Goal: Information Seeking & Learning: Learn about a topic

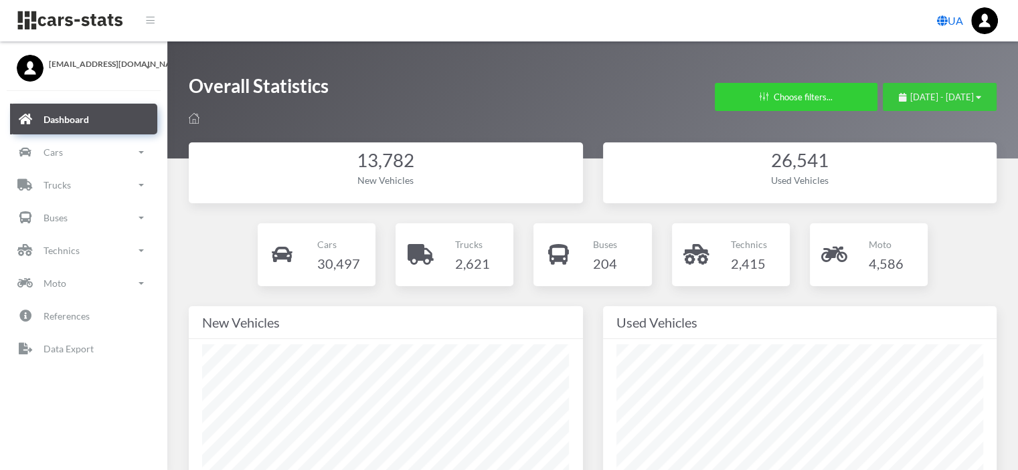
click at [925, 98] on span "September 6, 2025 - October 6, 2025" at bounding box center [942, 97] width 64 height 11
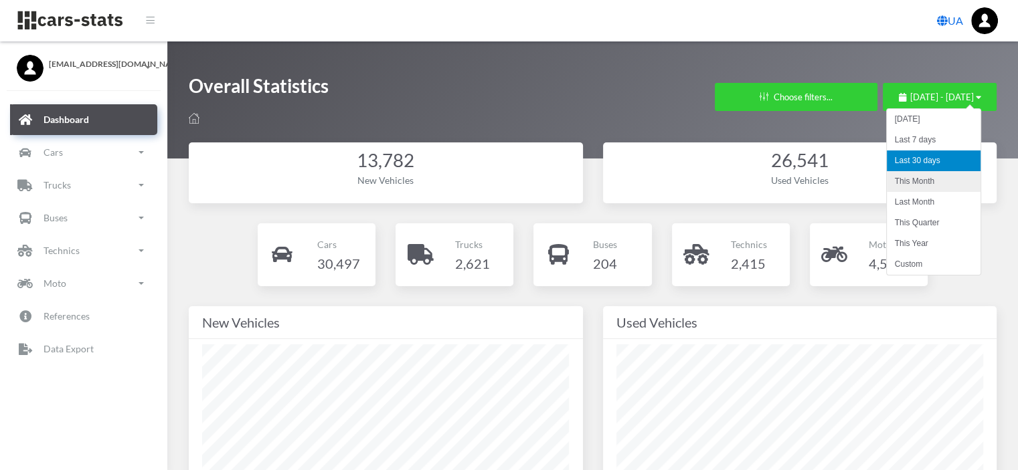
click at [920, 178] on li "This Month" at bounding box center [934, 181] width 94 height 21
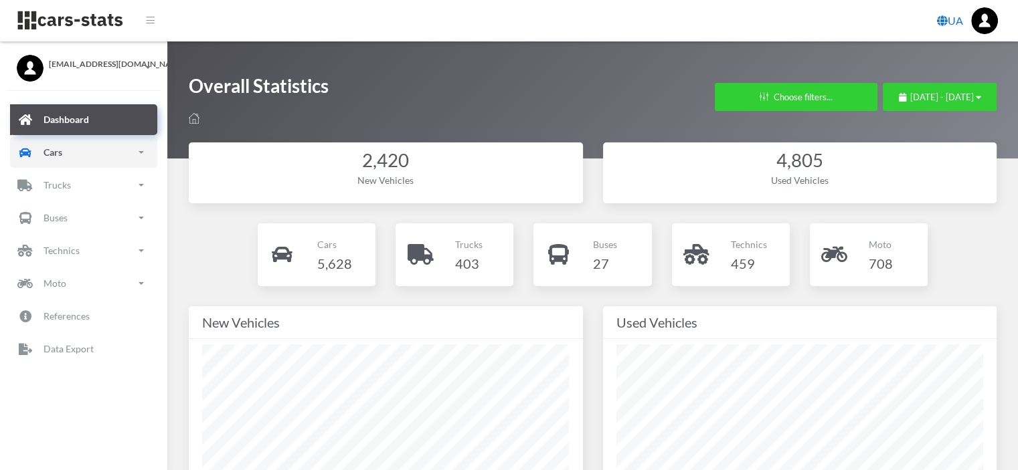
click at [88, 159] on link "Cars" at bounding box center [83, 152] width 147 height 31
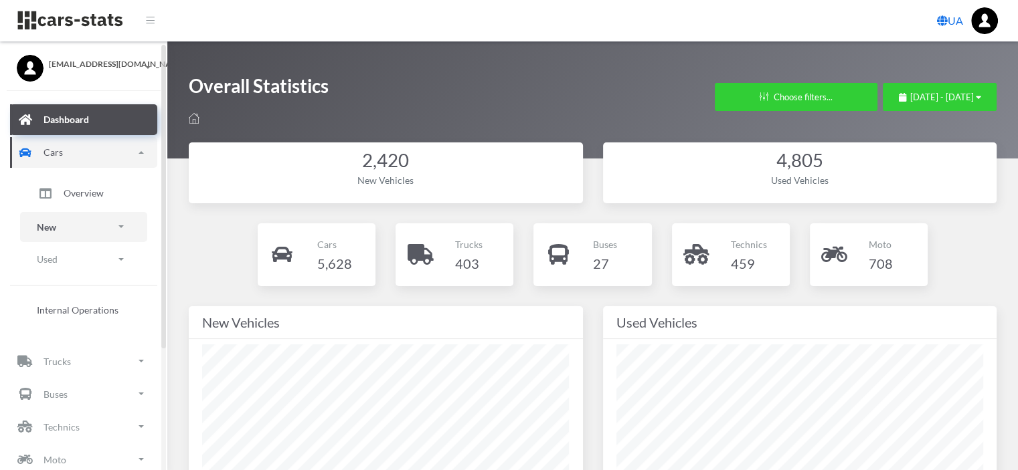
click at [65, 230] on link "New" at bounding box center [83, 227] width 127 height 30
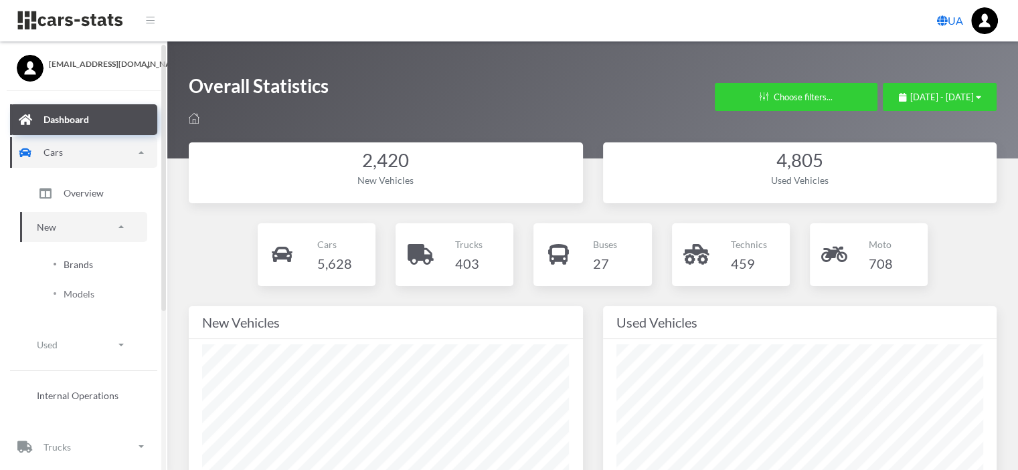
click at [75, 265] on span "Brands" at bounding box center [78, 265] width 29 height 14
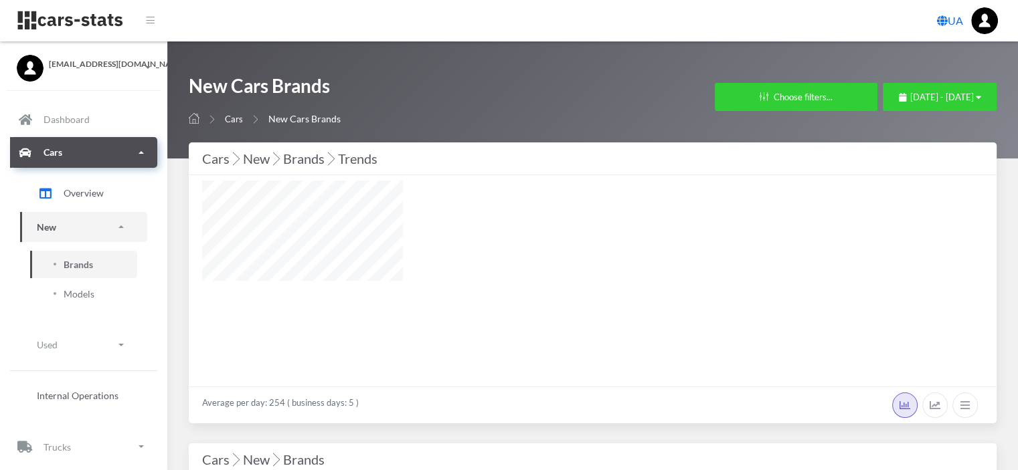
select select "25"
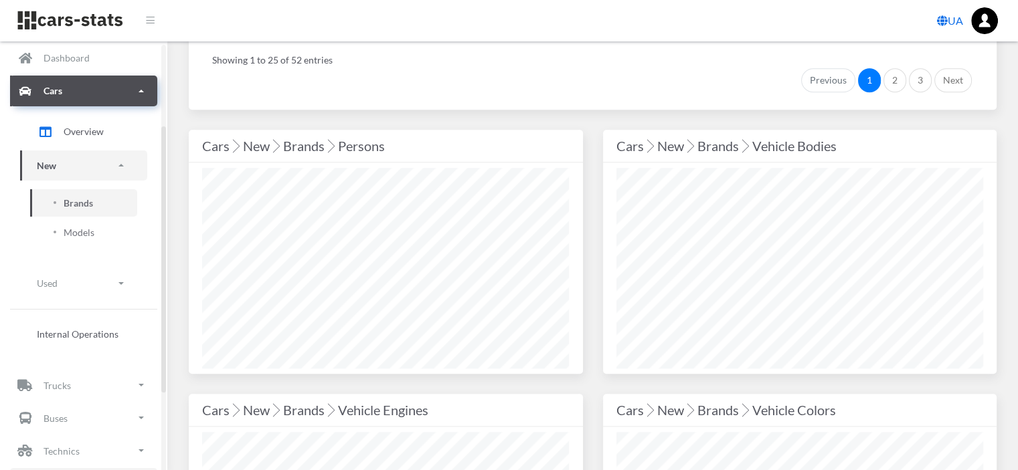
scroll to position [134, 0]
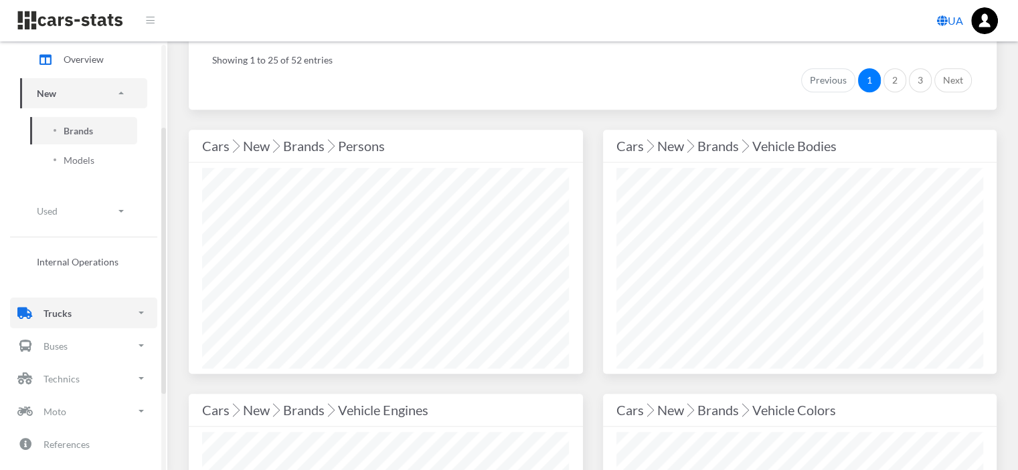
click at [61, 312] on p "Trucks" at bounding box center [57, 313] width 28 height 17
click at [64, 385] on link "New" at bounding box center [83, 388] width 127 height 30
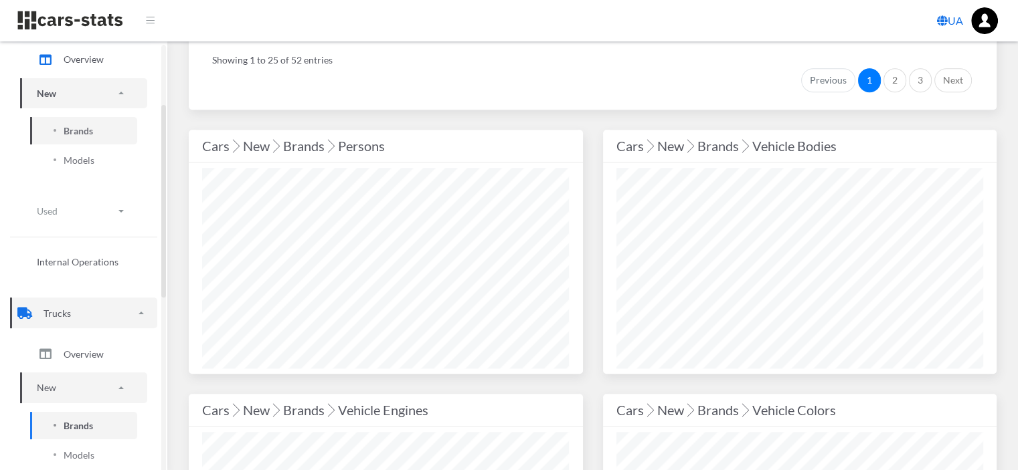
click at [82, 425] on span "Brands" at bounding box center [78, 426] width 29 height 14
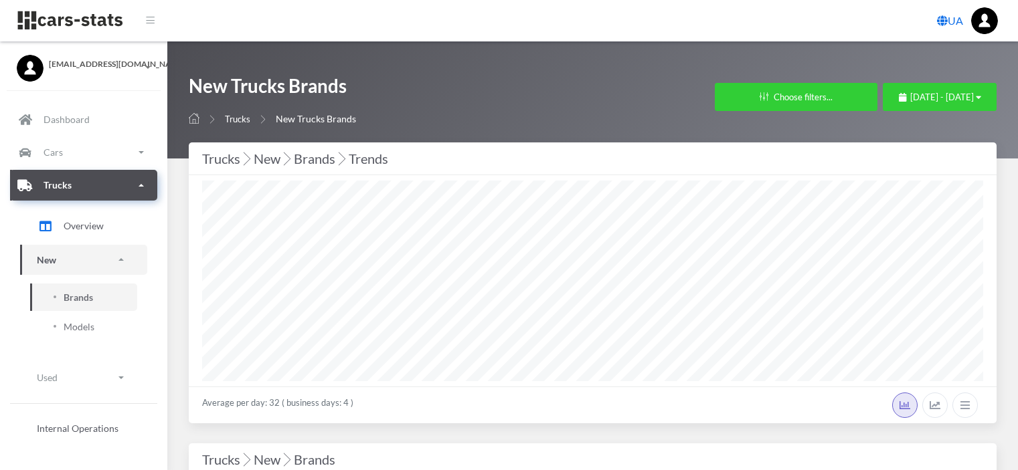
select select "25"
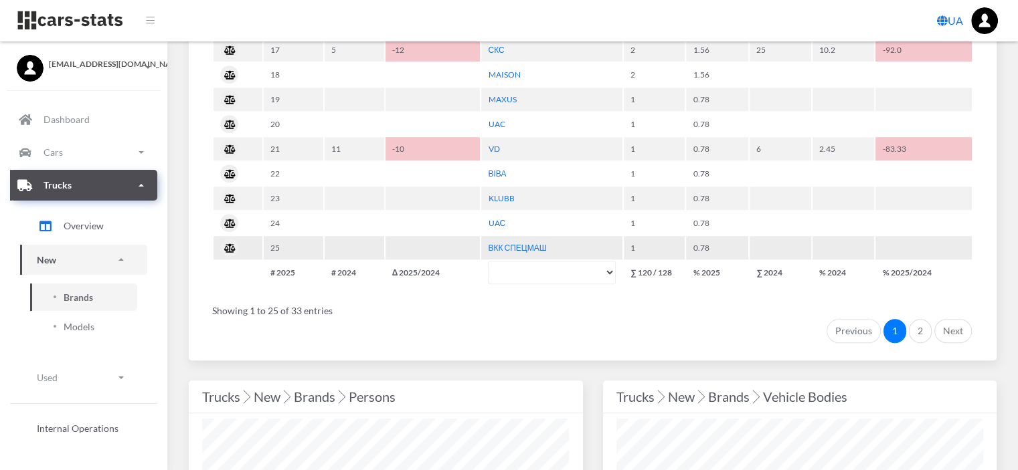
scroll to position [1205, 0]
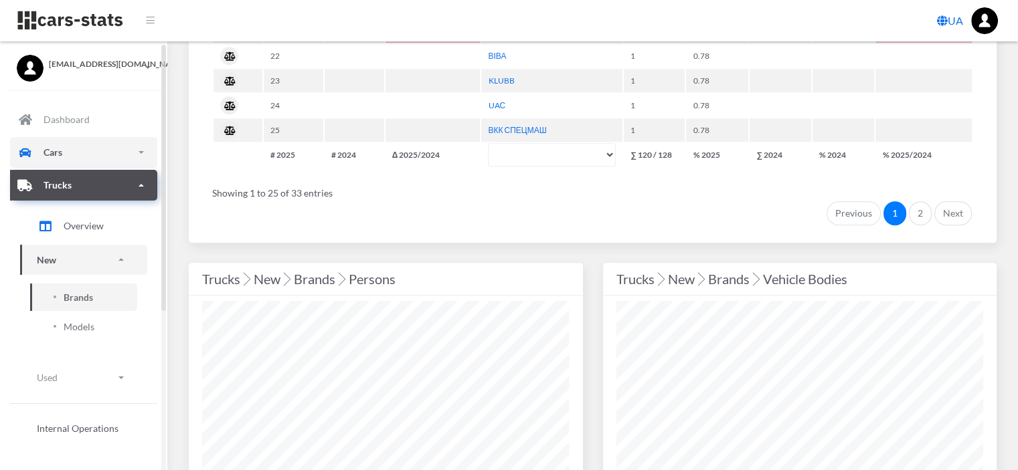
click at [76, 159] on link "Cars" at bounding box center [83, 152] width 147 height 31
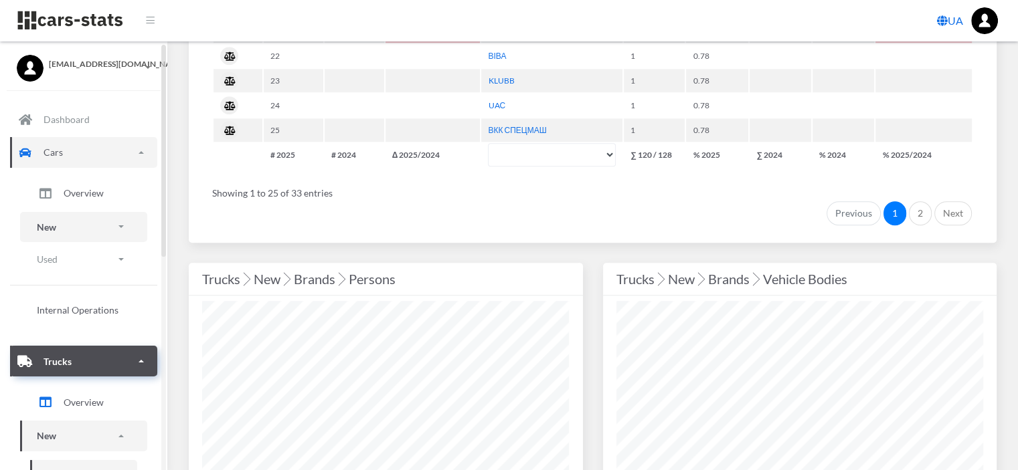
click at [70, 228] on link "New" at bounding box center [83, 227] width 127 height 30
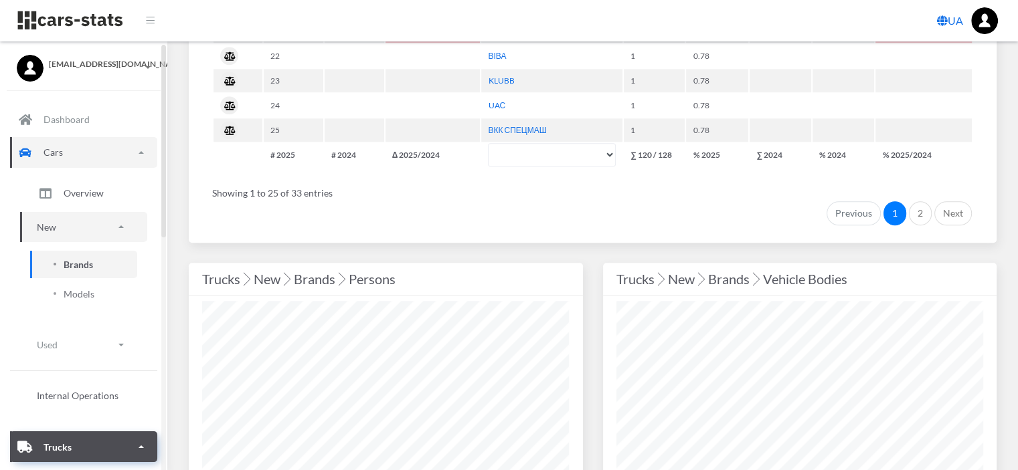
click at [79, 266] on span "Brands" at bounding box center [78, 265] width 29 height 14
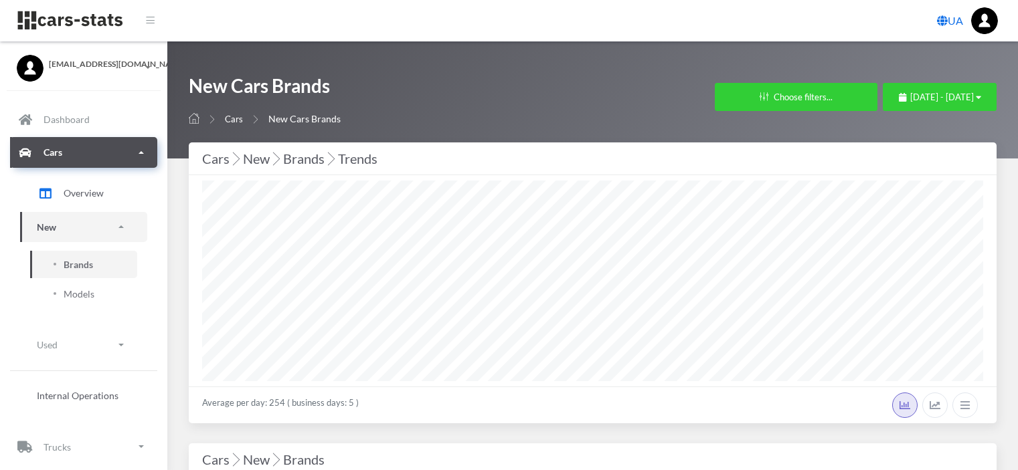
select select "25"
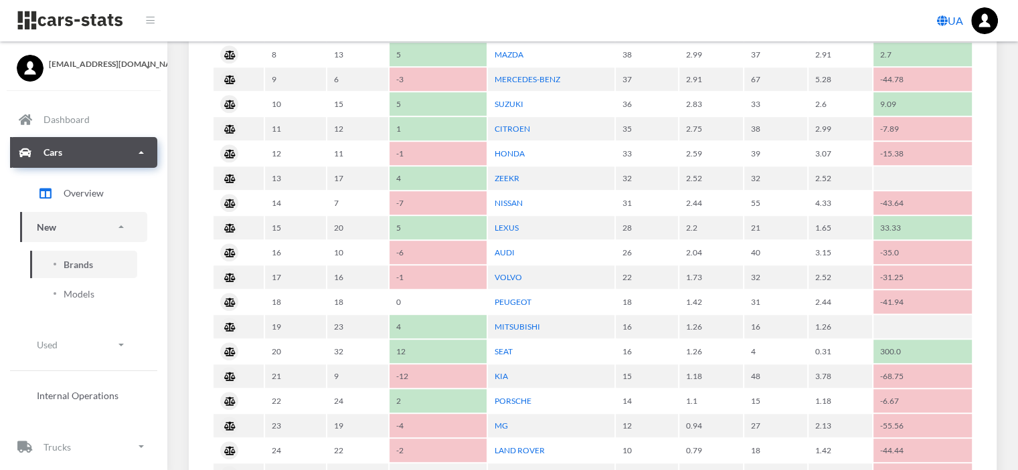
scroll to position [870, 0]
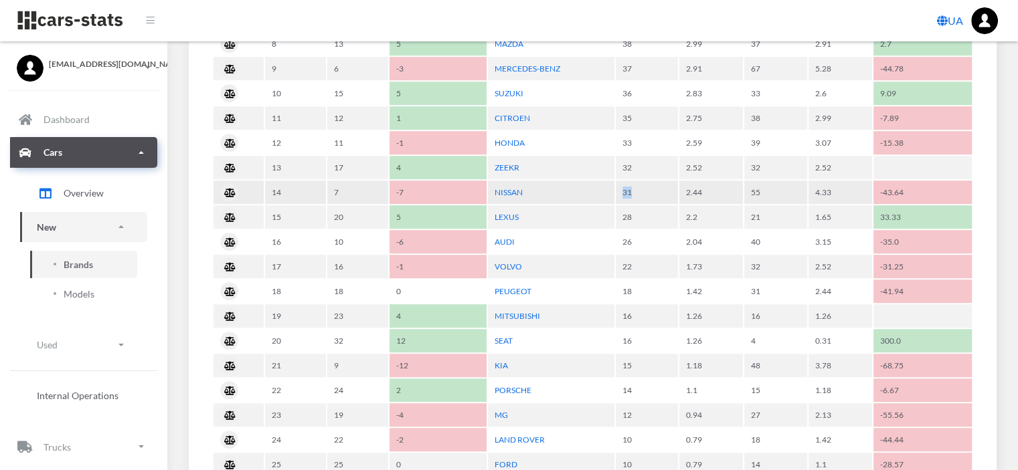
drag, startPoint x: 639, startPoint y: 191, endPoint x: 604, endPoint y: 190, distance: 34.8
click at [604, 190] on tr "14 7 -7 NISSAN 31 2.44 55 4.33 -43.64" at bounding box center [592, 192] width 758 height 23
